Goal: Task Accomplishment & Management: Manage account settings

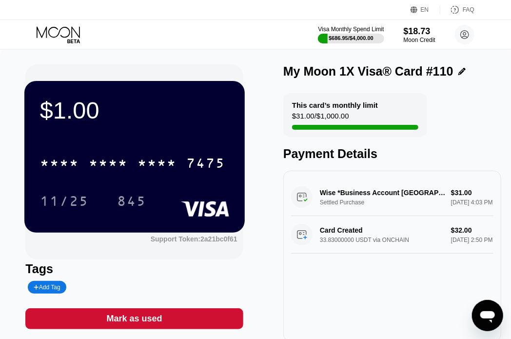
click at [61, 34] on icon at bounding box center [59, 34] width 45 height 17
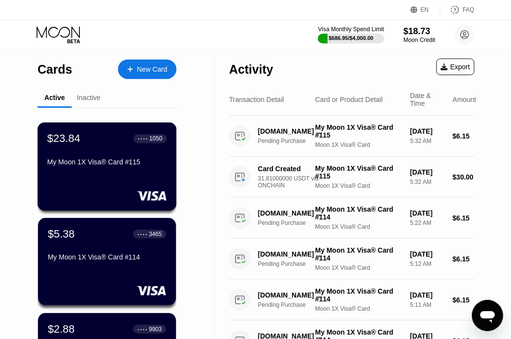
click at [103, 161] on div "My Moon 1X Visa® Card #115" at bounding box center [106, 162] width 119 height 8
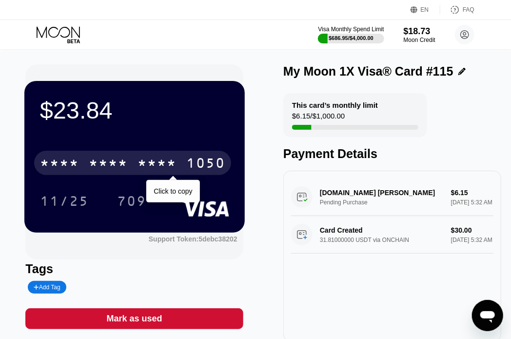
click at [170, 158] on div "* * * *" at bounding box center [157, 165] width 39 height 16
click at [126, 161] on div "6500" at bounding box center [108, 165] width 39 height 16
